Goal: Information Seeking & Learning: Check status

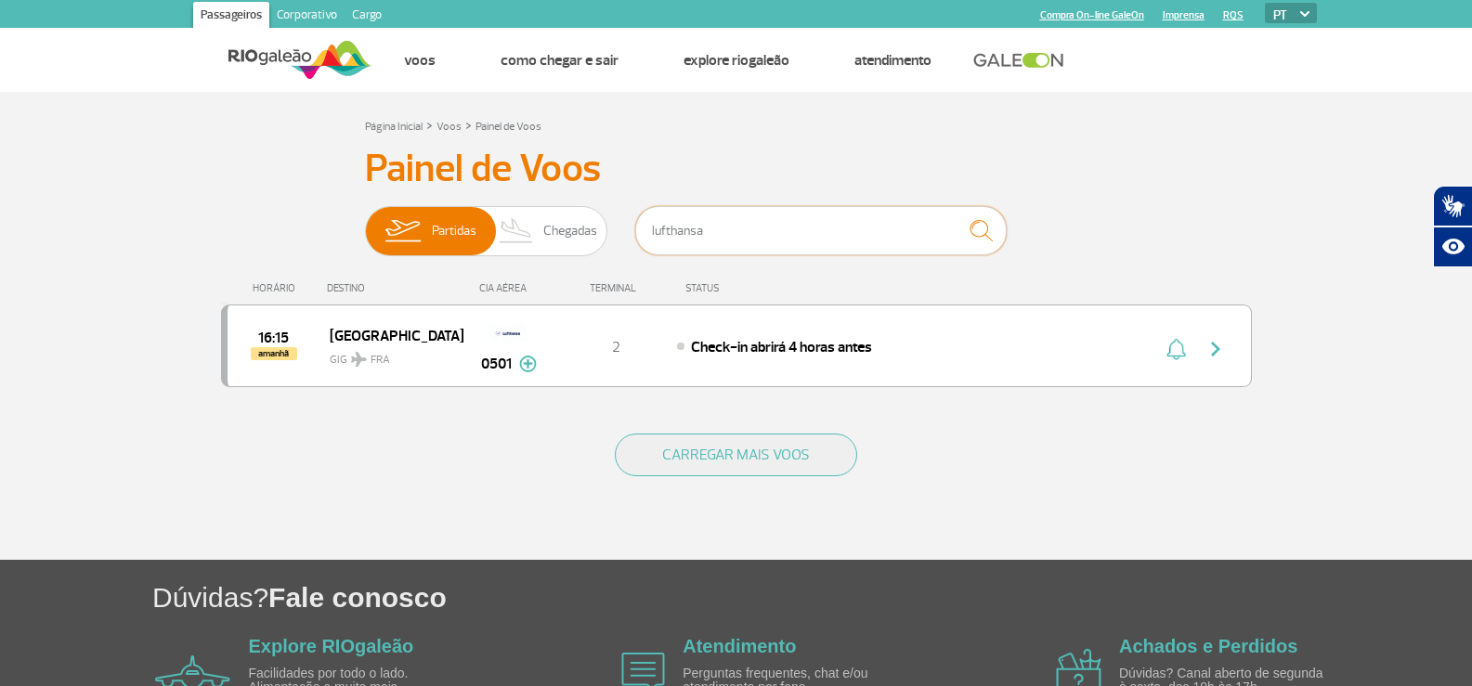
click at [801, 227] on input "lufthansa" at bounding box center [820, 230] width 371 height 49
drag, startPoint x: 801, startPoint y: 227, endPoint x: 395, endPoint y: 215, distance: 406.0
click at [395, 215] on div "Partidas Chegadas lufthansa" at bounding box center [736, 234] width 743 height 56
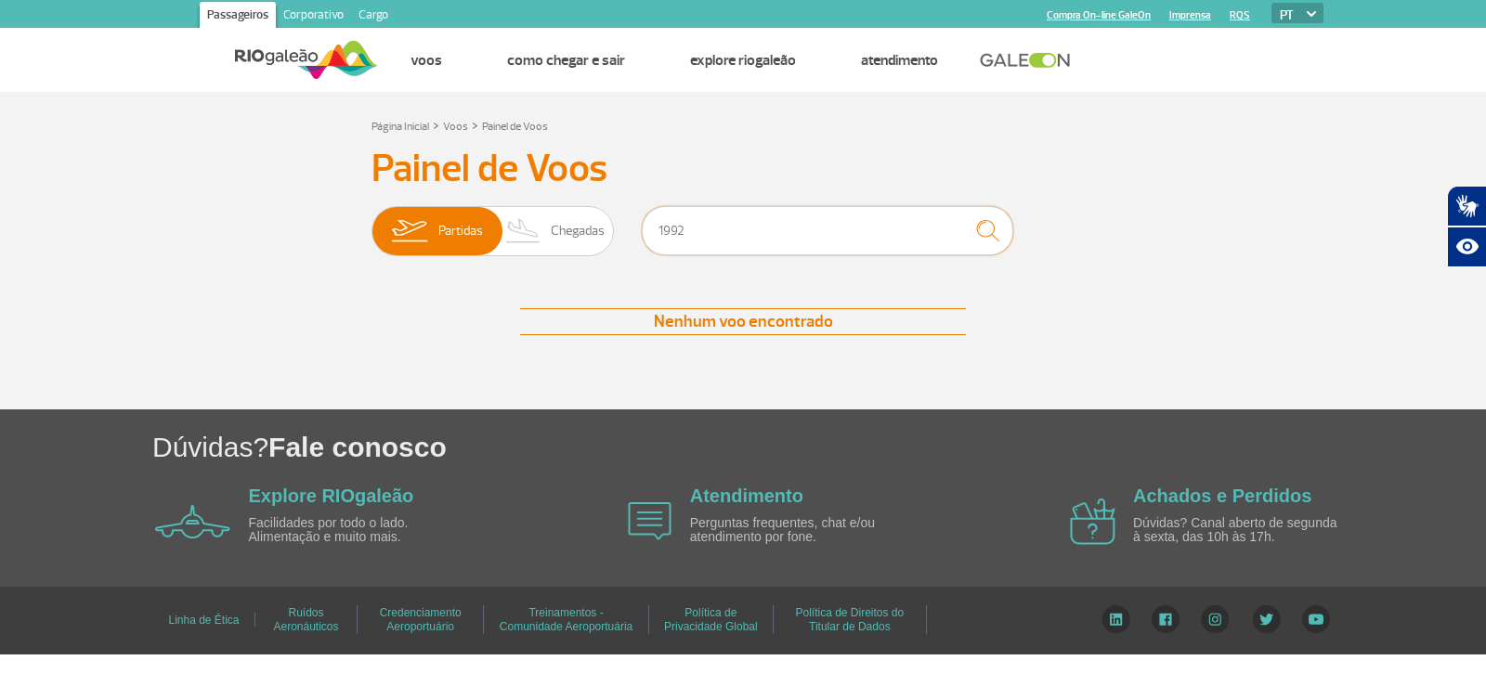
type input "1992"
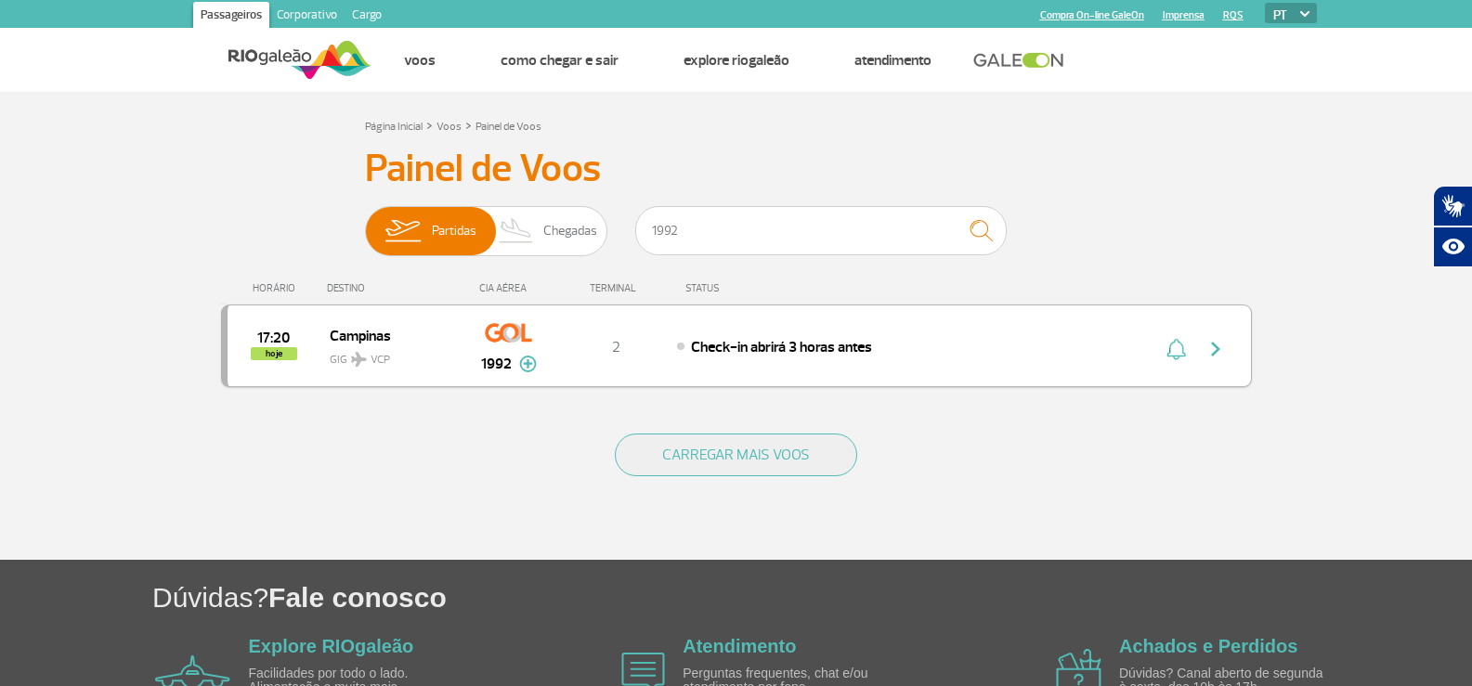
click at [663, 344] on div "2" at bounding box center [615, 346] width 123 height 20
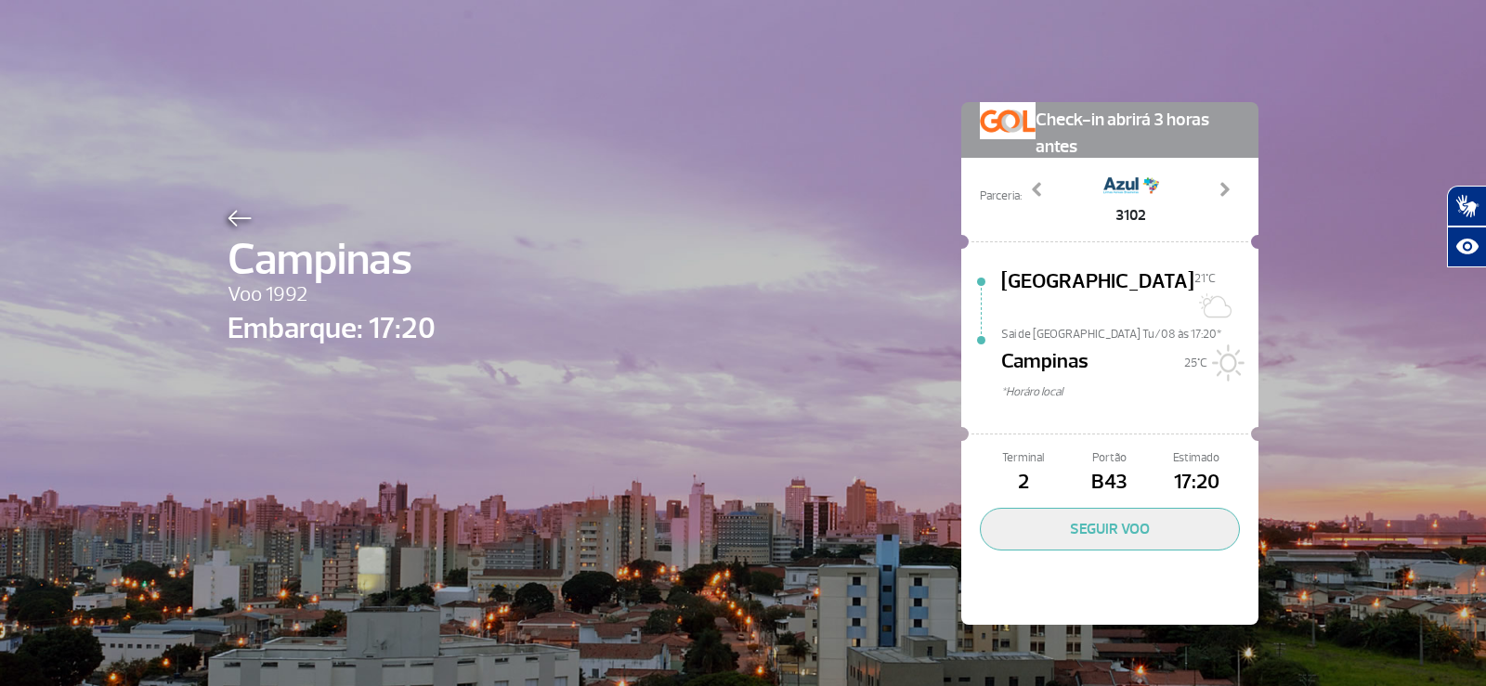
click at [228, 220] on img at bounding box center [240, 218] width 24 height 17
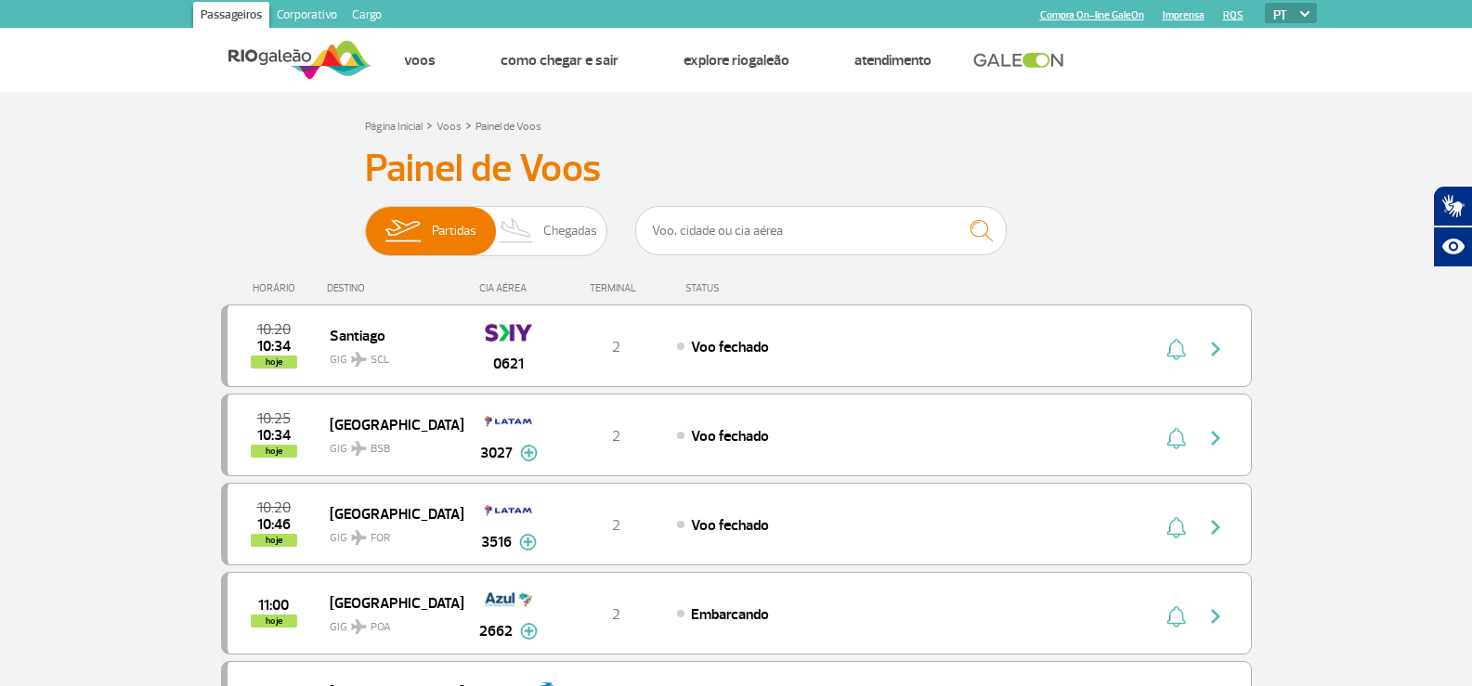
click at [1000, 259] on div at bounding box center [820, 234] width 371 height 56
